Goal: Task Accomplishment & Management: Complete application form

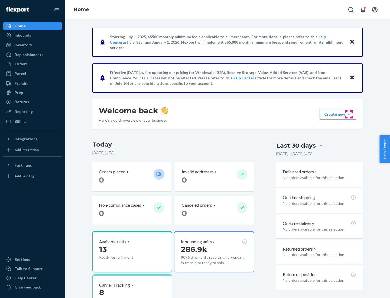
click at [349, 114] on button "Create new Create new inbound Create new order Create new product" at bounding box center [338, 114] width 37 height 11
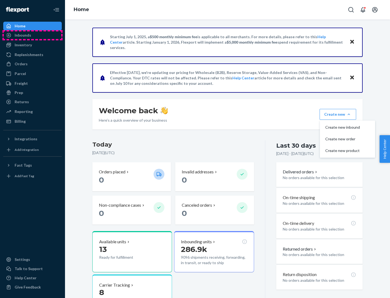
click at [33, 35] on div "Inbounds" at bounding box center [32, 35] width 57 height 8
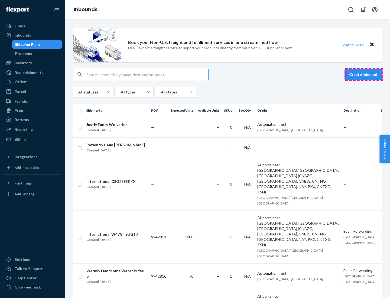
click at [364, 75] on button "Create inbound" at bounding box center [363, 74] width 37 height 11
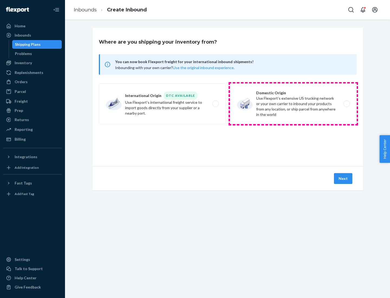
click at [294, 104] on label "Domestic Origin Use Flexport’s extensive US trucking network or your own carrie…" at bounding box center [293, 103] width 127 height 41
click at [347, 104] on input "Domestic Origin Use Flexport’s extensive US trucking network or your own carrie…" at bounding box center [349, 104] width 4 height 4
radio input "true"
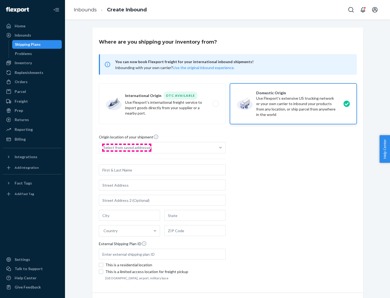
click at [127, 148] on div "Select from saved addresses" at bounding box center [128, 147] width 49 height 5
click at [104, 148] on input "Select from saved addresses" at bounding box center [104, 147] width 1 height 5
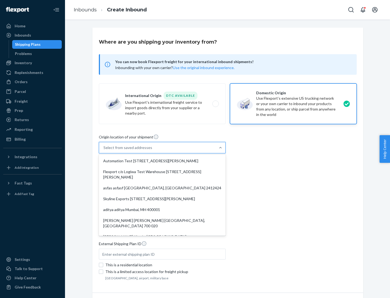
scroll to position [2, 0]
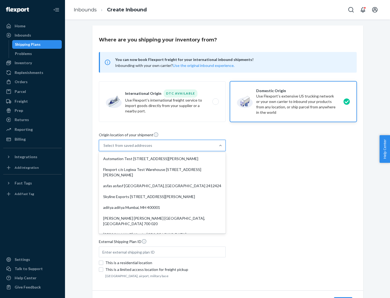
click at [162, 159] on div "Automation Test [STREET_ADDRESS][PERSON_NAME]" at bounding box center [162, 158] width 125 height 11
click at [104, 148] on input "option Automation Test [STREET_ADDRESS][PERSON_NAME]. 9 results available. Use …" at bounding box center [104, 145] width 1 height 5
type input "Automation Test"
type input "9th Floor"
type input "[GEOGRAPHIC_DATA]"
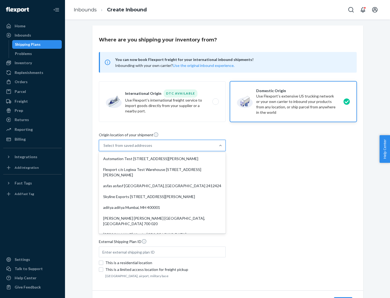
type input "CA"
type input "94104"
type input "[STREET_ADDRESS][PERSON_NAME]"
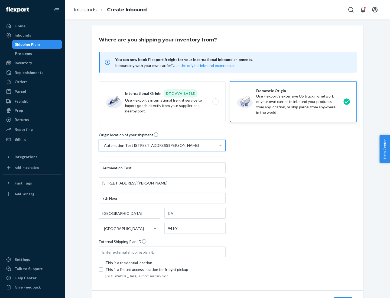
scroll to position [32, 0]
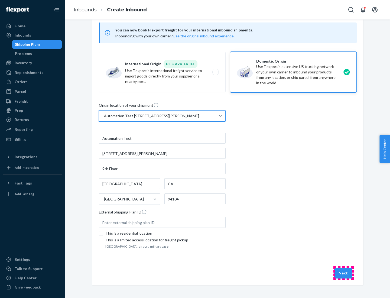
click at [344, 273] on button "Next" at bounding box center [343, 273] width 18 height 11
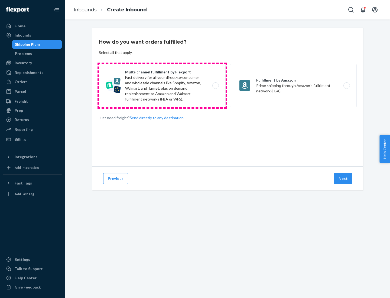
click at [162, 86] on label "Multi-channel fulfillment by Flexport Fast delivery for all your direct-to-cons…" at bounding box center [162, 85] width 127 height 43
click at [215, 86] on input "Multi-channel fulfillment by Flexport Fast delivery for all your direct-to-cons…" at bounding box center [217, 86] width 4 height 4
radio input "true"
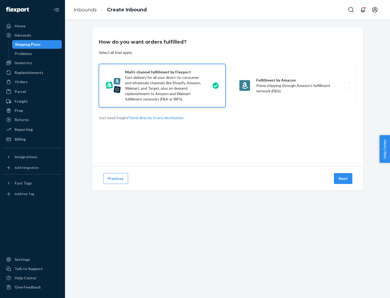
click at [344, 179] on button "Next" at bounding box center [343, 178] width 18 height 11
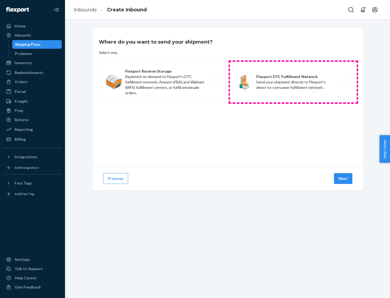
click at [294, 82] on label "Flexport DTC Fulfillment Network Send your shipment directly to Flexport's dire…" at bounding box center [293, 82] width 127 height 41
click at [347, 82] on input "Flexport DTC Fulfillment Network Send your shipment directly to Flexport's dire…" at bounding box center [349, 82] width 4 height 4
radio input "true"
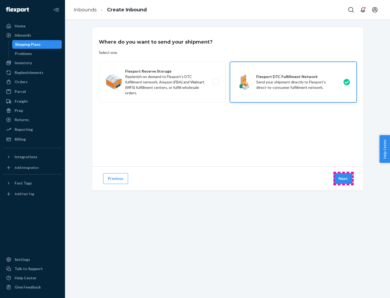
click at [344, 179] on button "Next" at bounding box center [343, 178] width 18 height 11
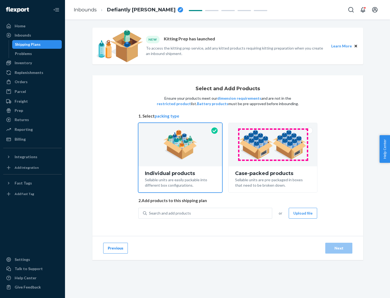
click at [273, 145] on img at bounding box center [272, 145] width 67 height 30
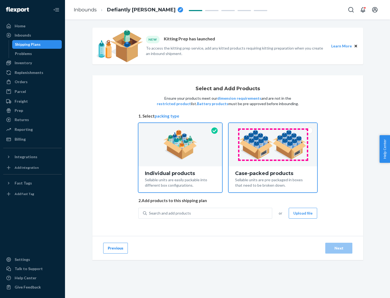
click at [273, 127] on input "Case-packed products Sellable units are pre-packaged in boxes that need to be b…" at bounding box center [273, 125] width 4 height 4
radio input "true"
radio input "false"
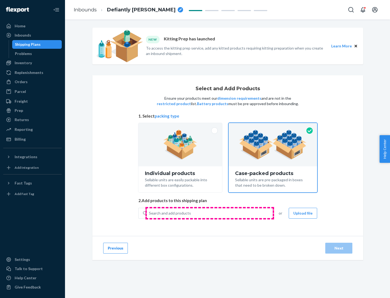
click at [210, 213] on div "Search and add products" at bounding box center [209, 213] width 125 height 10
click at [150, 213] on input "Search and add products" at bounding box center [149, 213] width 1 height 5
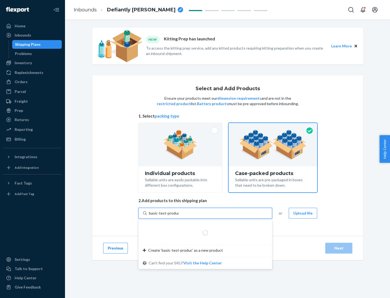
type input "basic-test-product-1"
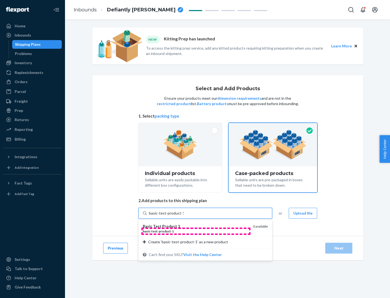
click at [196, 231] on div "basic - test - product - 1" at bounding box center [196, 231] width 106 height 5
click at [184, 216] on input "basic-test-product-1" at bounding box center [166, 213] width 35 height 5
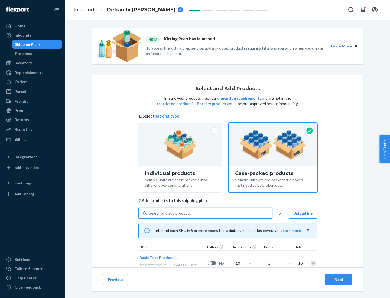
scroll to position [20, 0]
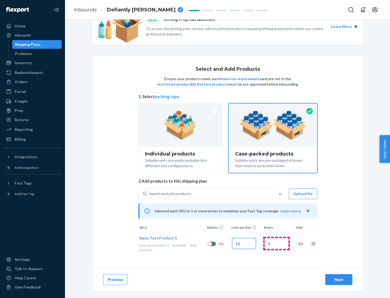
type input "10"
type input "7"
click at [339, 280] on div "Next" at bounding box center [339, 279] width 18 height 5
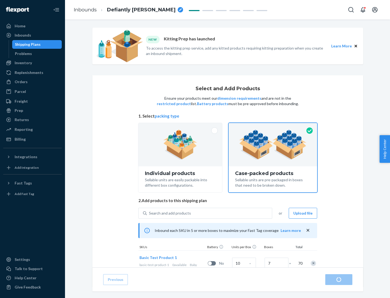
radio input "true"
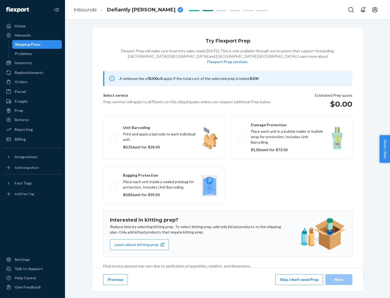
scroll to position [1, 0]
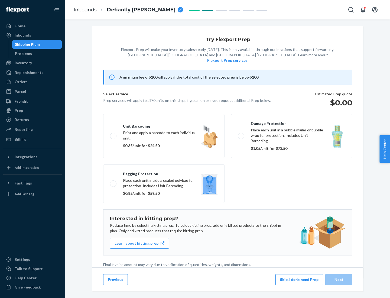
click at [164, 173] on label "Bagging protection Place each unit inside a sealed polybag for protection. Incl…" at bounding box center [163, 184] width 121 height 38
click at [114, 182] on input "Bagging protection Place each unit inside a sealed polybag for protection. Incl…" at bounding box center [112, 184] width 4 height 4
checkbox input "true"
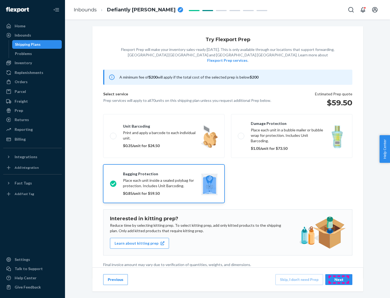
click at [339, 279] on div "Next" at bounding box center [339, 279] width 18 height 5
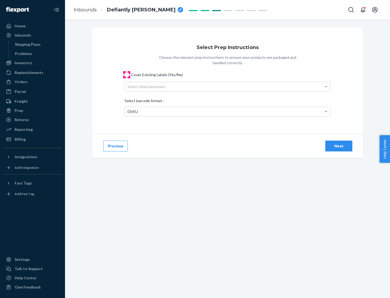
click at [127, 75] on input "Cover Existing Labels (Yes/No)" at bounding box center [127, 75] width 4 height 4
checkbox input "true"
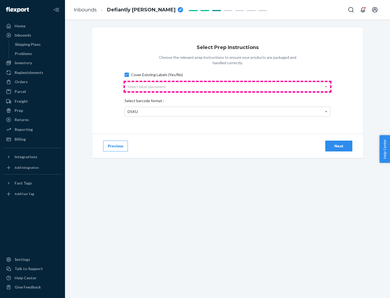
click at [228, 86] on div "Select label placement" at bounding box center [227, 86] width 205 height 9
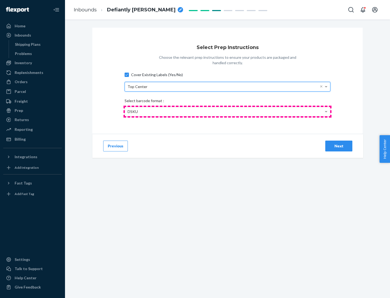
click at [228, 111] on div "DSKU" at bounding box center [227, 111] width 205 height 9
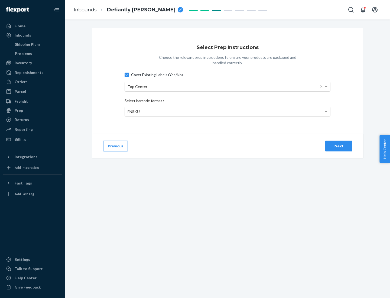
click at [339, 146] on div "Next" at bounding box center [339, 145] width 18 height 5
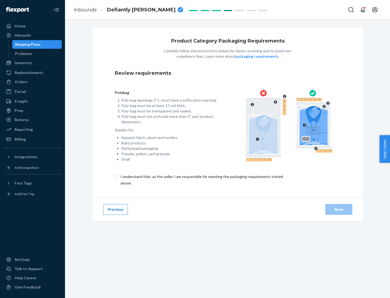
click at [201, 180] on input "checkbox" at bounding box center [205, 179] width 180 height 13
checkbox input "true"
click at [339, 209] on div "Next" at bounding box center [339, 209] width 18 height 5
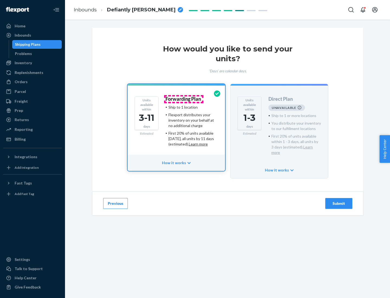
click at [184, 99] on h4 "Forwarding Plan" at bounding box center [184, 98] width 36 height 5
click at [339, 201] on div "Submit" at bounding box center [339, 203] width 18 height 5
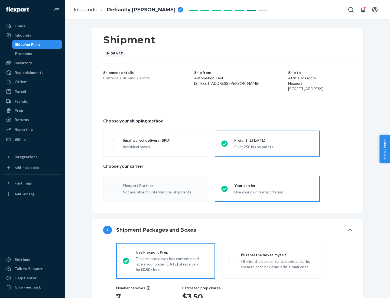
radio input "true"
radio input "false"
radio input "true"
radio input "false"
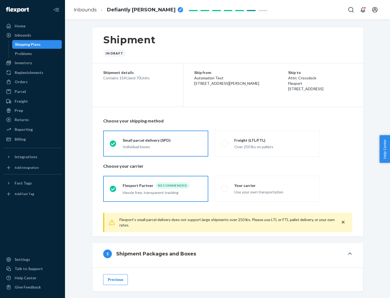
click at [268, 143] on div "Over 250 lbs on pallets" at bounding box center [273, 146] width 79 height 7
click at [225, 143] on input "Freight (LTL/FTL) Over 250 lbs on pallets" at bounding box center [223, 144] width 4 height 4
radio input "true"
radio input "false"
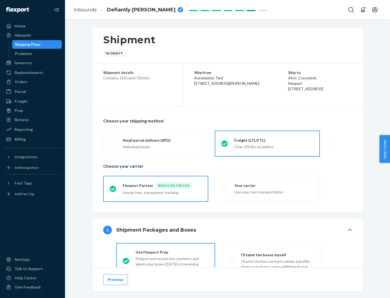
scroll to position [30, 0]
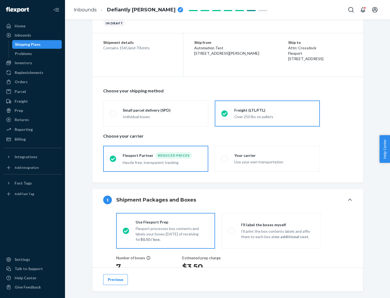
click at [268, 159] on div "Use your own transportation" at bounding box center [273, 161] width 79 height 7
click at [225, 159] on input "Your carrier Use your own transportation" at bounding box center [223, 159] width 4 height 4
radio input "true"
radio input "false"
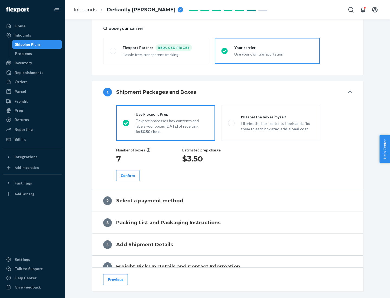
scroll to position [102, 0]
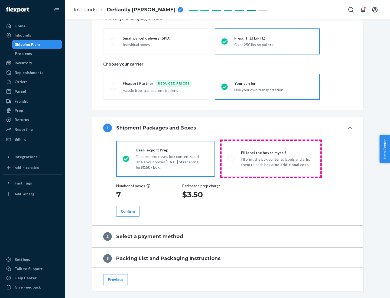
click at [271, 159] on p "I’ll print the box contents labels and affix them to each box at no additional …" at bounding box center [277, 162] width 73 height 11
click at [232, 159] on input "I'll label the boxes myself I’ll print the box contents labels and affix them t…" at bounding box center [230, 159] width 4 height 4
radio input "true"
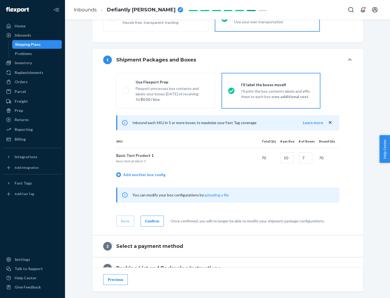
scroll to position [94, 0]
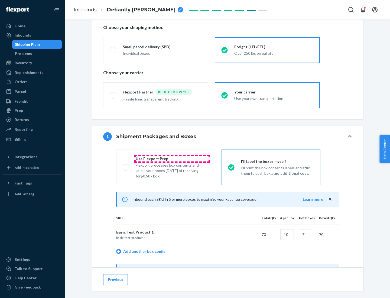
click at [172, 159] on div "Use Flexport Prep" at bounding box center [172, 158] width 73 height 5
click at [126, 166] on input "Use Flexport Prep Flexport processes box contents and labels your boxes [DATE] …" at bounding box center [125, 168] width 4 height 4
radio input "true"
radio input "false"
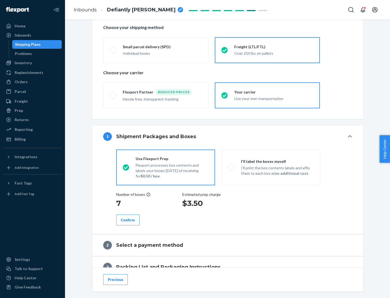
scroll to position [155, 0]
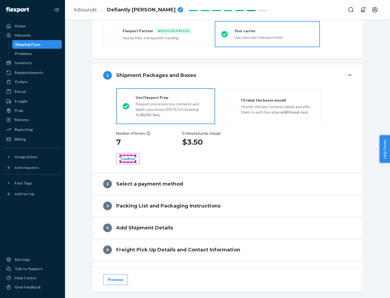
click at [128, 159] on div "Confirm" at bounding box center [128, 158] width 14 height 5
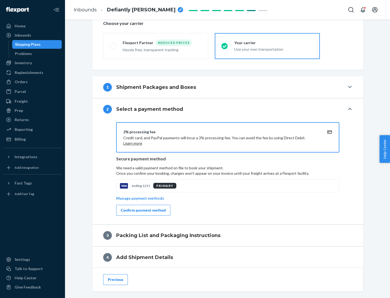
scroll to position [194, 0]
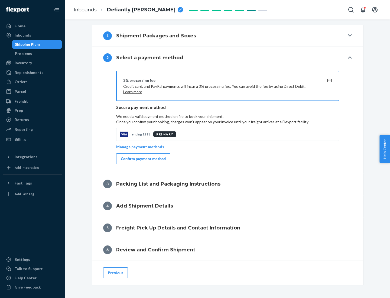
click at [143, 159] on div "Confirm payment method" at bounding box center [143, 158] width 45 height 5
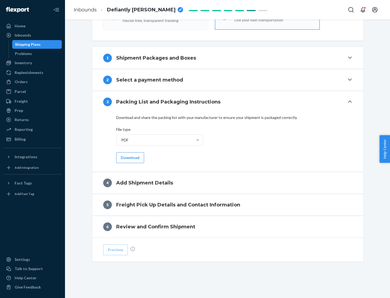
scroll to position [171, 0]
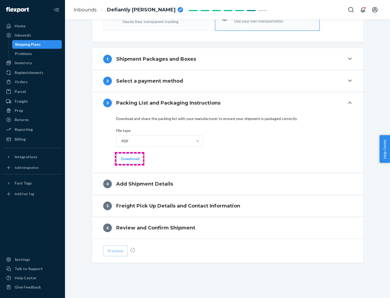
click at [130, 159] on button "Download" at bounding box center [130, 158] width 28 height 11
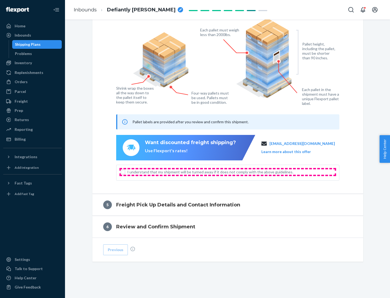
click at [228, 172] on span "I understand that my shipment will be turned away if it does not comply with th…" at bounding box center [231, 171] width 208 height 5
click at [125, 172] on input "I understand that my shipment will be turned away if it does not comply with th…" at bounding box center [123, 172] width 4 height 4
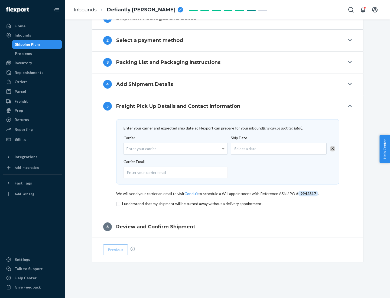
scroll to position [212, 0]
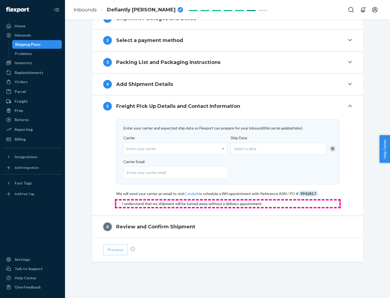
click at [228, 204] on input "checkbox" at bounding box center [227, 204] width 223 height 7
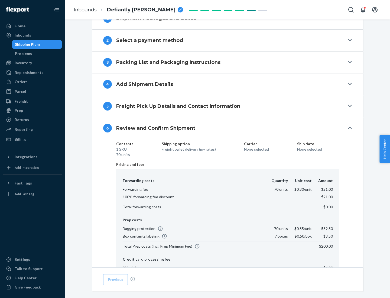
scroll to position [289, 0]
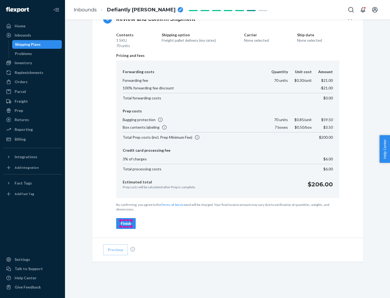
click at [126, 224] on div "Finish" at bounding box center [126, 223] width 10 height 5
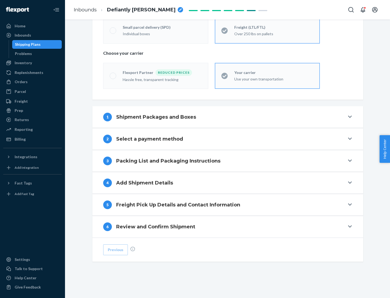
scroll to position [113, 0]
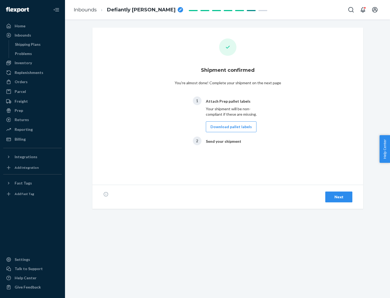
click at [230, 127] on button "Download pallet labels" at bounding box center [231, 126] width 51 height 11
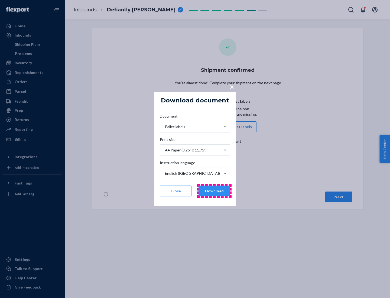
click at [214, 191] on button "Download" at bounding box center [215, 191] width 32 height 11
click at [232, 86] on span "×" at bounding box center [232, 86] width 4 height 9
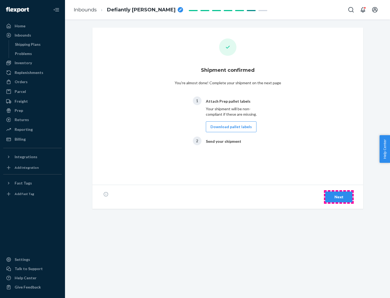
click at [339, 197] on div "Next" at bounding box center [339, 196] width 18 height 5
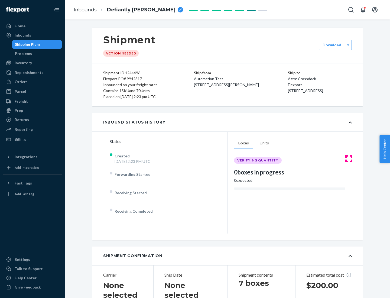
scroll to position [116, 0]
